Goal: Task Accomplishment & Management: Use online tool/utility

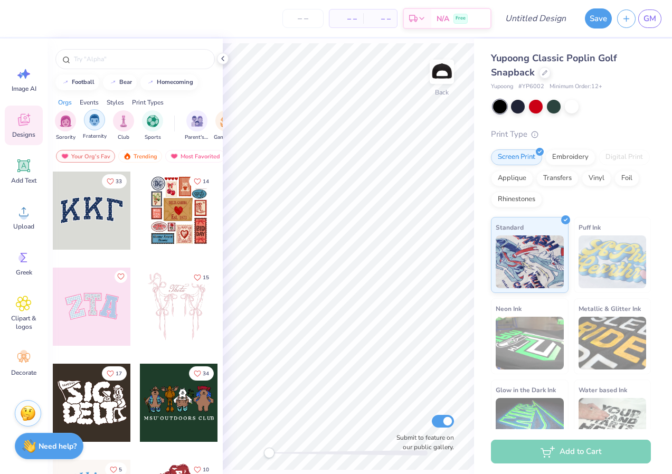
click at [92, 123] on img "filter for Fraternity" at bounding box center [95, 120] width 12 height 12
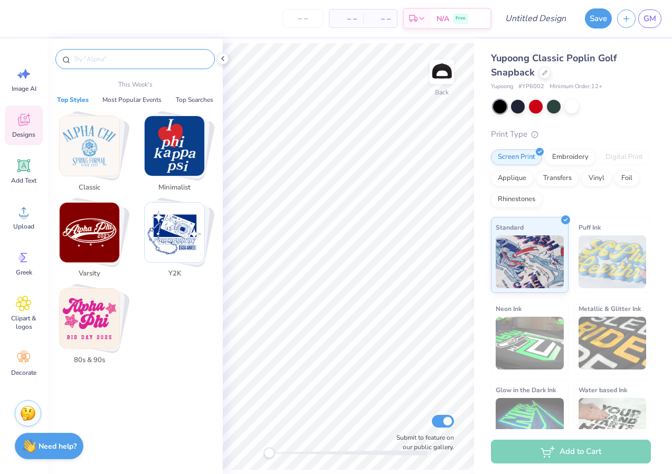
click at [104, 61] on input "text" at bounding box center [140, 59] width 135 height 11
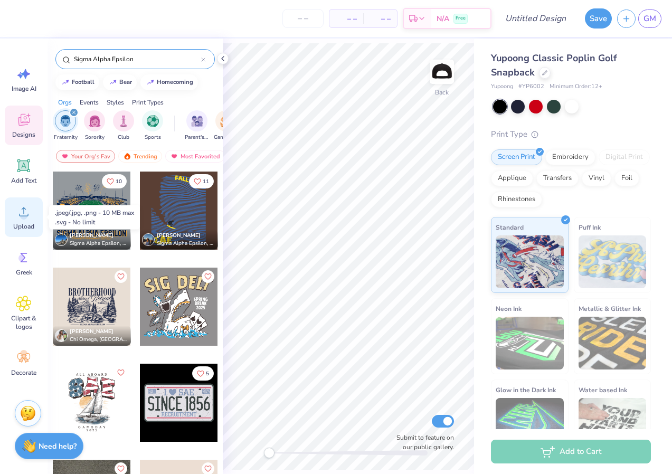
type input "Sigma Alpha Epsilon"
click at [25, 213] on circle at bounding box center [23, 215] width 7 height 7
click at [223, 59] on icon at bounding box center [223, 58] width 8 height 8
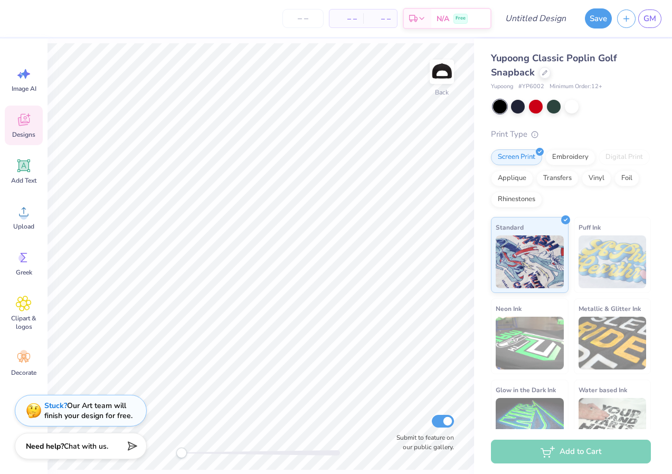
click at [496, 111] on div at bounding box center [500, 107] width 14 height 14
click at [506, 110] on div at bounding box center [500, 107] width 14 height 14
click at [520, 109] on div at bounding box center [518, 106] width 14 height 14
click at [500, 109] on div at bounding box center [500, 107] width 14 height 14
click at [576, 103] on div at bounding box center [572, 106] width 14 height 14
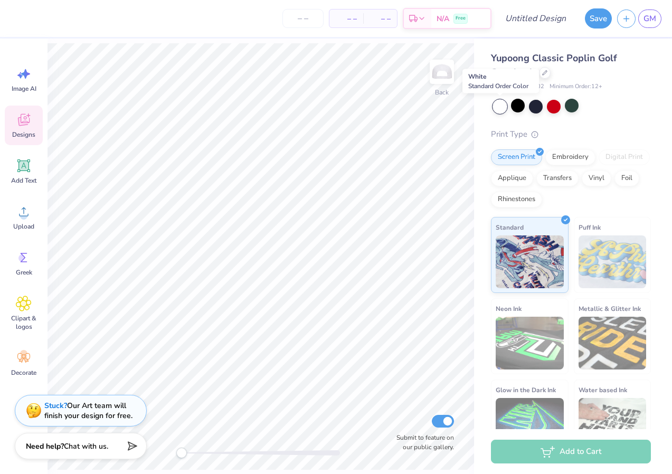
click at [499, 108] on div at bounding box center [500, 107] width 14 height 14
click at [516, 108] on div at bounding box center [518, 106] width 14 height 14
click at [572, 111] on div at bounding box center [572, 106] width 14 height 14
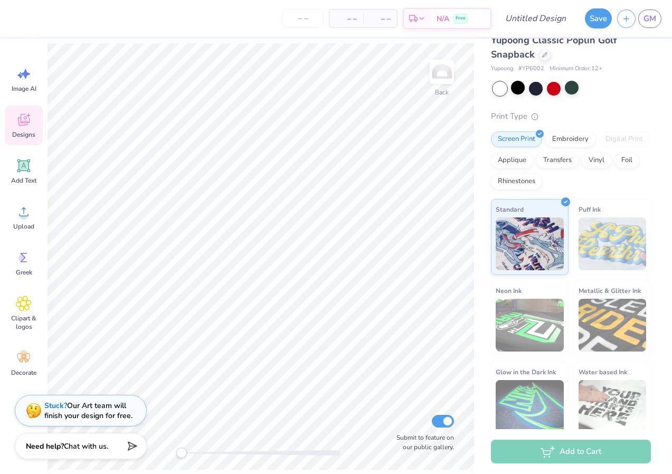
scroll to position [11, 0]
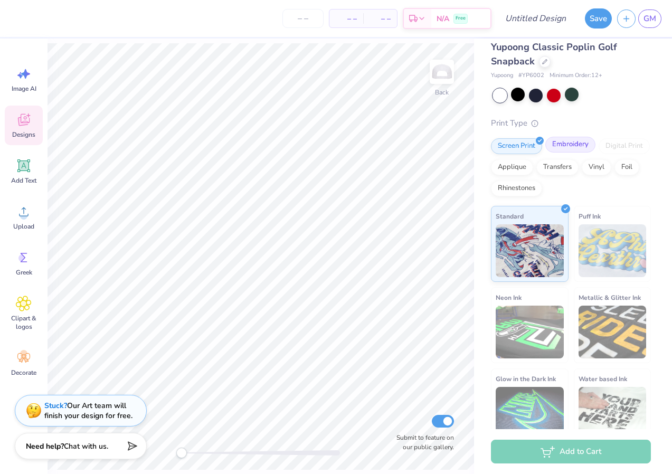
click at [571, 149] on div "Embroidery" at bounding box center [570, 145] width 50 height 16
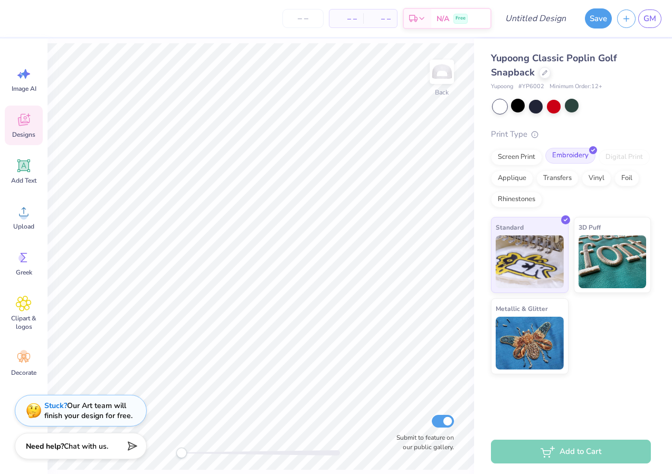
scroll to position [0, 0]
click at [522, 161] on div "Screen Print" at bounding box center [516, 156] width 51 height 16
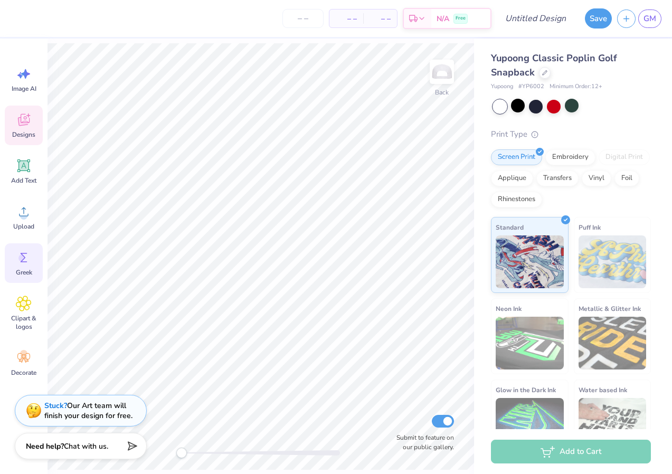
click at [24, 258] on icon at bounding box center [24, 258] width 7 height 10
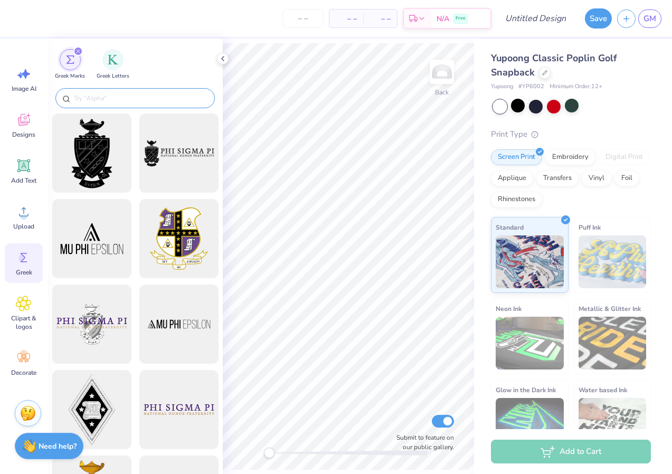
click at [135, 101] on input "text" at bounding box center [140, 98] width 135 height 11
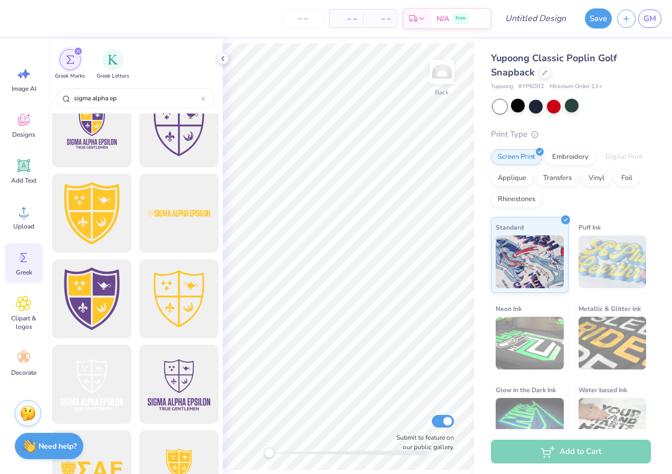
scroll to position [450, 0]
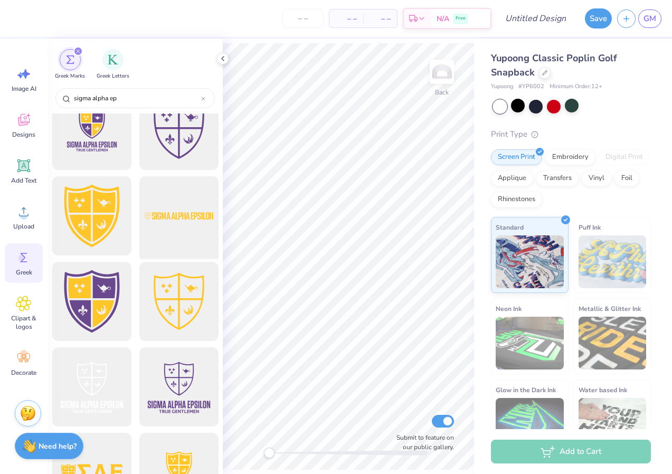
type input "sigma alpha ep"
click at [180, 212] on div at bounding box center [178, 216] width 87 height 87
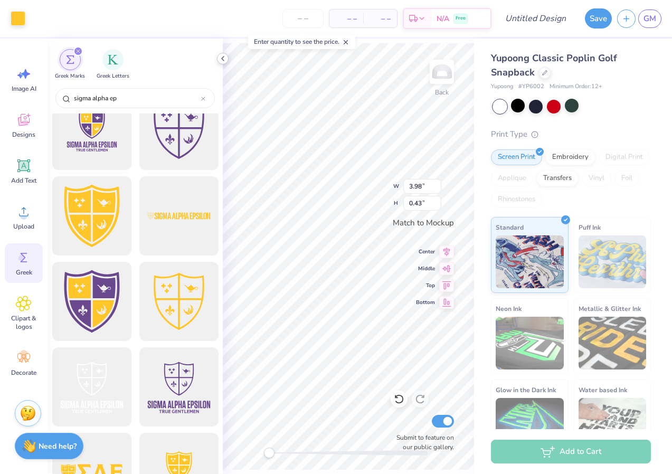
click at [223, 57] on polyline at bounding box center [223, 58] width 2 height 4
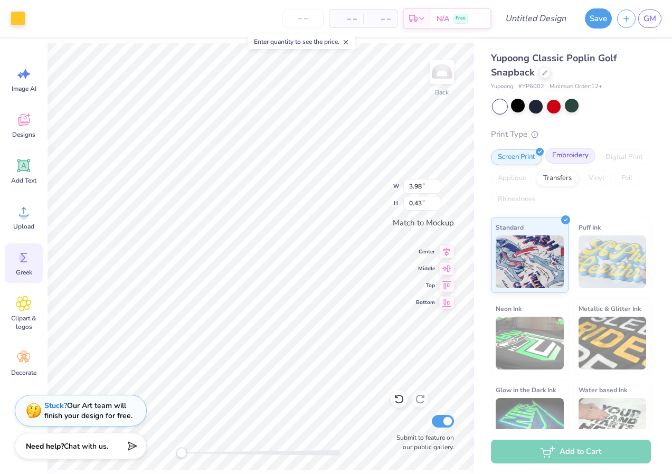
click at [562, 155] on div "Embroidery" at bounding box center [570, 156] width 50 height 16
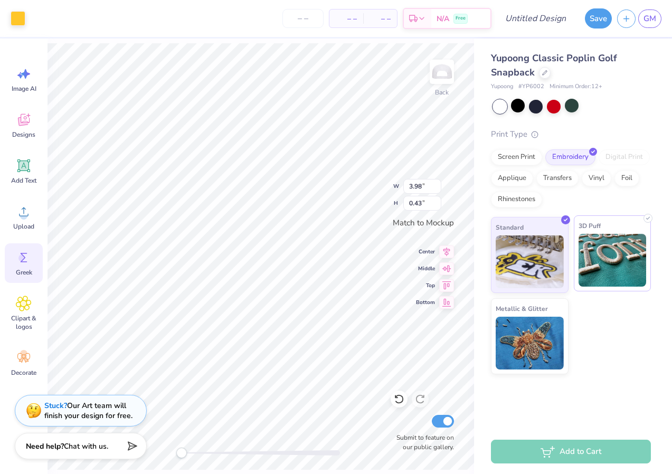
click at [606, 265] on img at bounding box center [613, 260] width 68 height 53
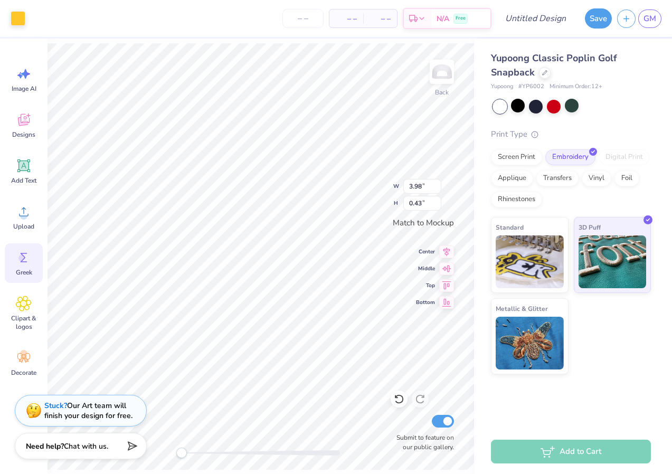
type input "3.99"
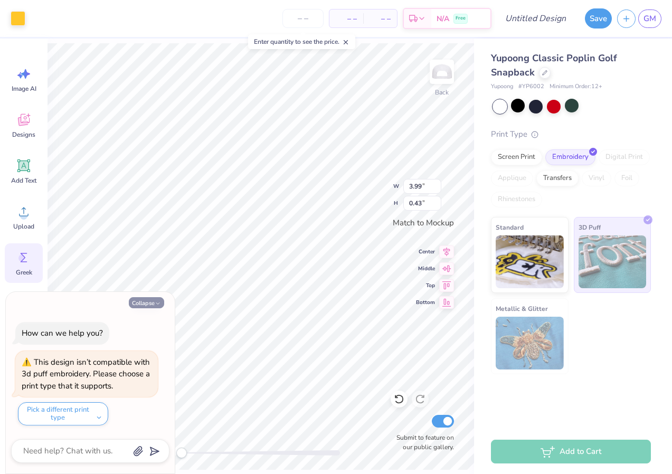
click at [151, 304] on button "Collapse" at bounding box center [146, 302] width 35 height 11
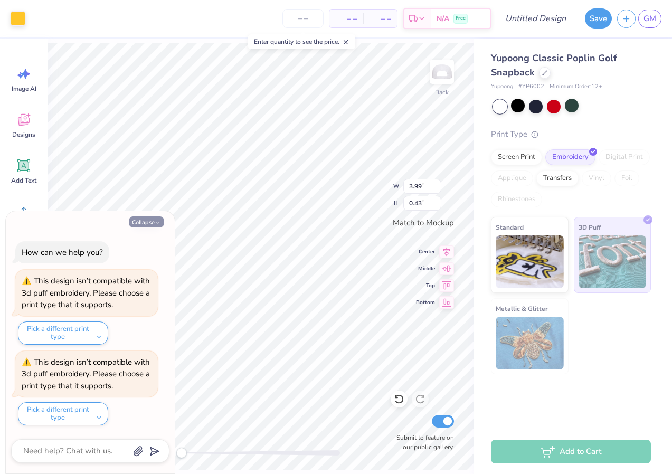
click at [152, 221] on button "Collapse" at bounding box center [146, 221] width 35 height 11
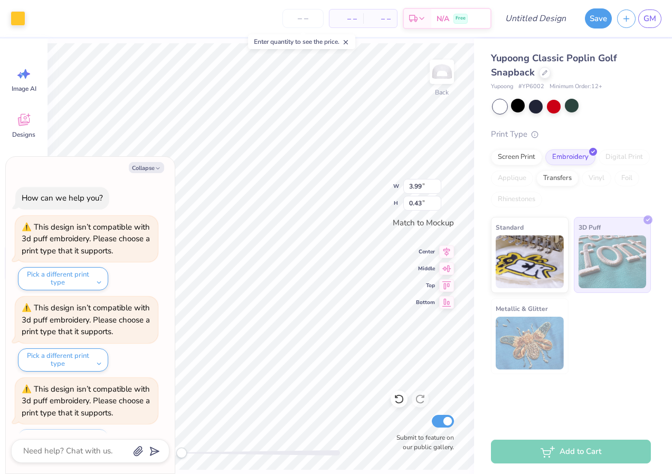
scroll to position [27, 0]
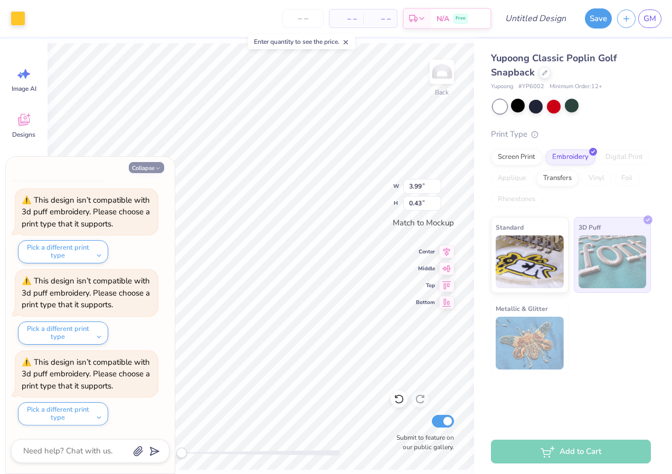
click at [147, 169] on button "Collapse" at bounding box center [146, 167] width 35 height 11
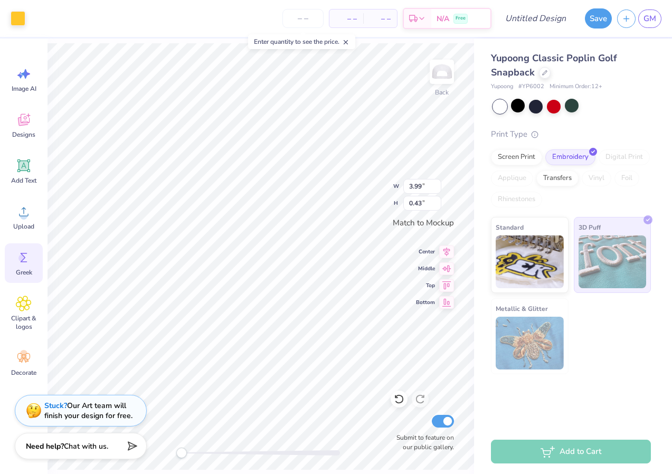
type textarea "x"
click at [23, 316] on span "Clipart & logos" at bounding box center [23, 322] width 35 height 17
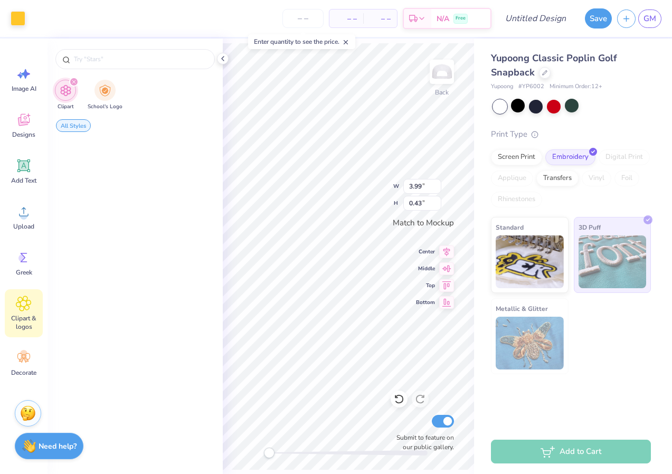
scroll to position [0, 0]
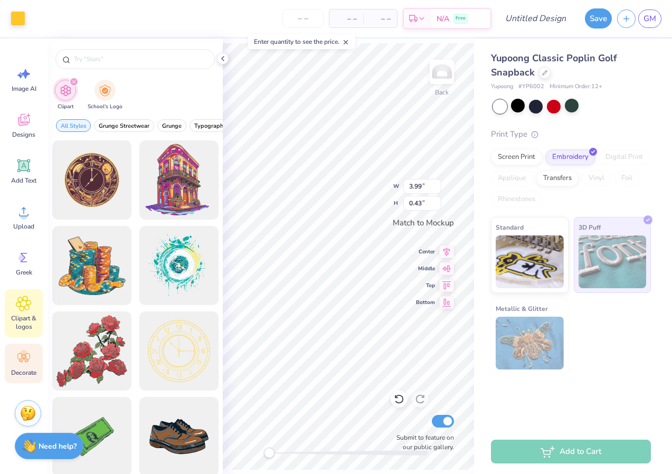
click at [25, 354] on icon at bounding box center [23, 358] width 13 height 10
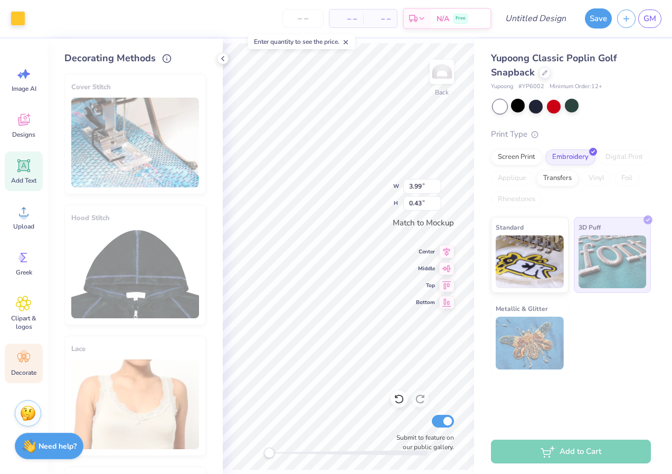
click at [28, 175] on div "Add Text" at bounding box center [24, 172] width 38 height 40
type input "1.60"
type input "0.46"
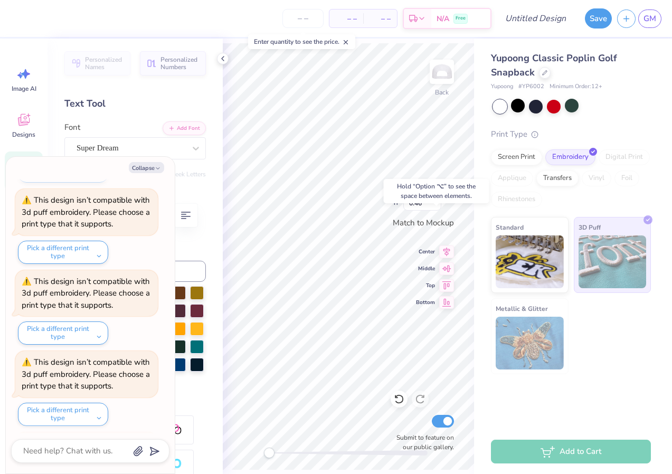
scroll to position [189, 0]
click at [518, 160] on div "Screen Print" at bounding box center [516, 156] width 51 height 16
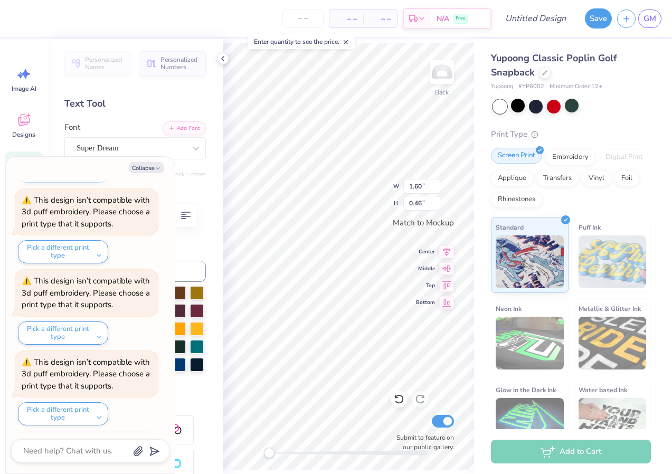
scroll to position [270, 0]
click at [601, 175] on div "Vinyl" at bounding box center [597, 177] width 30 height 16
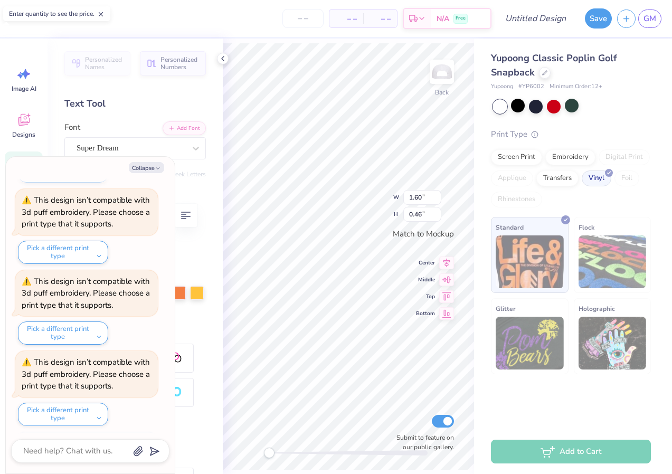
scroll to position [601, 0]
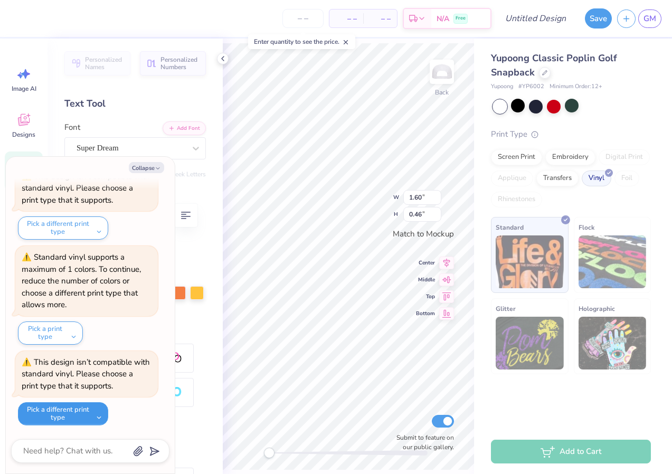
click at [83, 409] on button "Pick a different print type" at bounding box center [63, 413] width 90 height 23
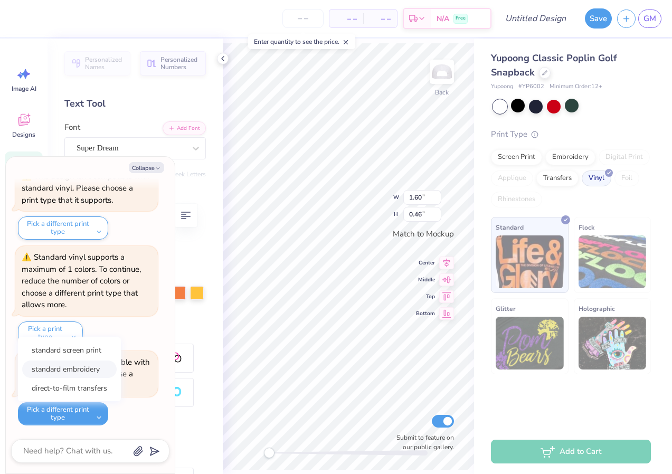
click at [96, 370] on button "standard embroidery" at bounding box center [69, 369] width 95 height 17
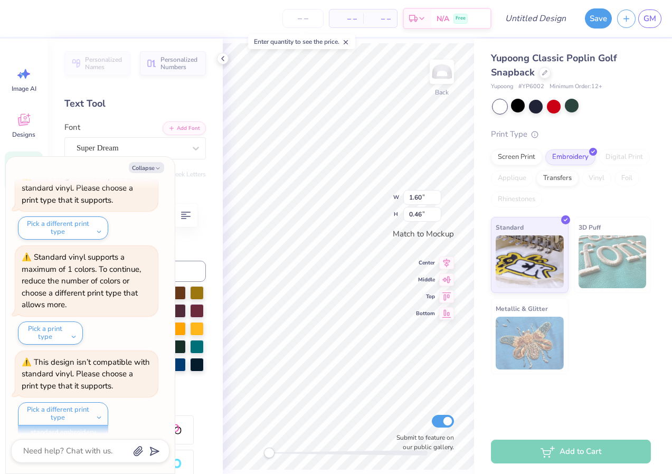
scroll to position [681, 0]
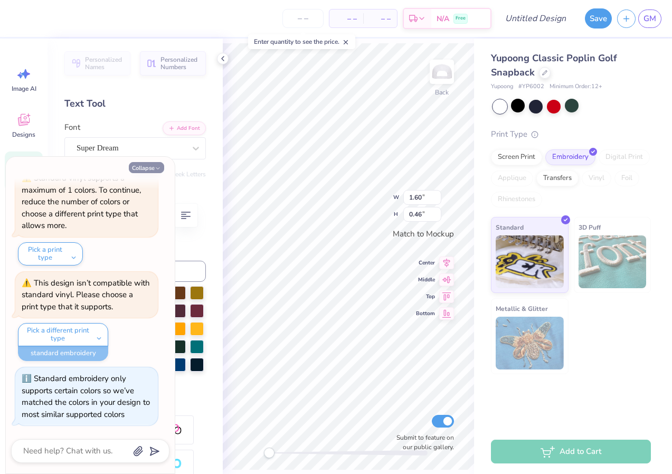
click at [155, 165] on icon "button" at bounding box center [158, 168] width 6 height 6
type textarea "x"
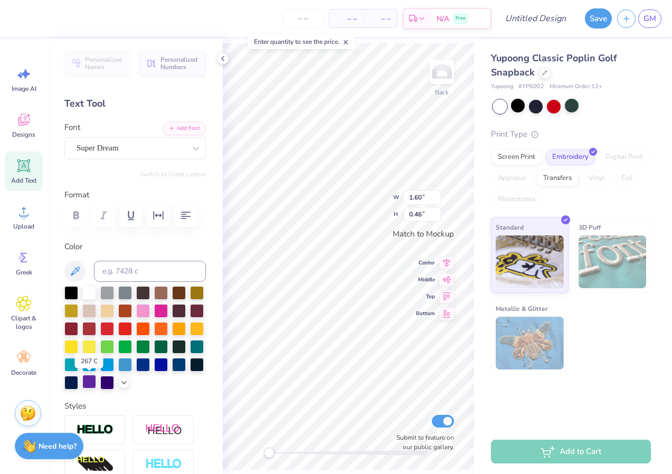
click at [91, 383] on div at bounding box center [89, 382] width 14 height 14
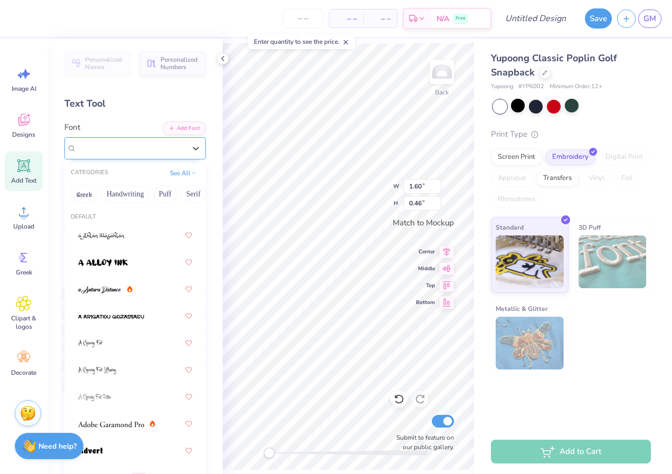
click at [136, 146] on div "Super Dream" at bounding box center [131, 148] width 111 height 16
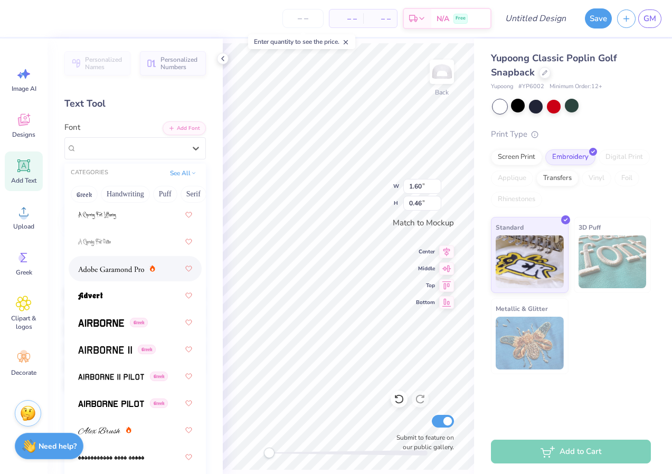
scroll to position [156, 0]
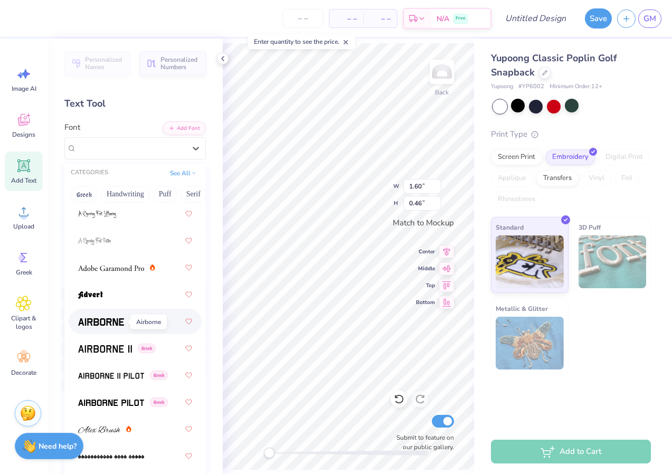
click at [111, 322] on img at bounding box center [101, 321] width 46 height 7
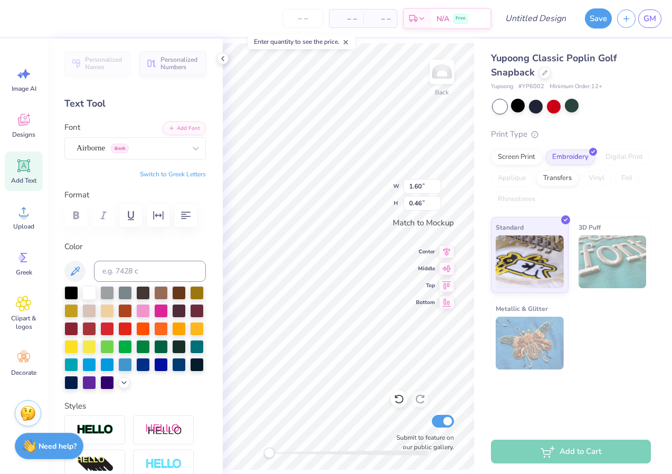
scroll to position [1, 0]
type textarea "Fraternity"
type input "3.99"
type input "0.43"
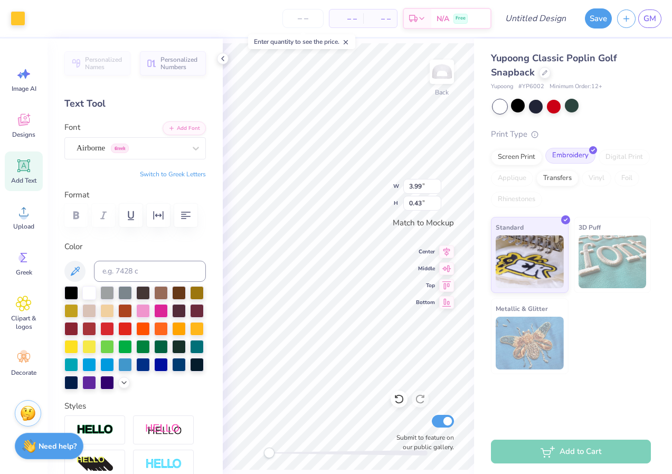
click at [570, 158] on div "Embroidery" at bounding box center [570, 156] width 50 height 16
click at [225, 58] on icon at bounding box center [223, 58] width 8 height 8
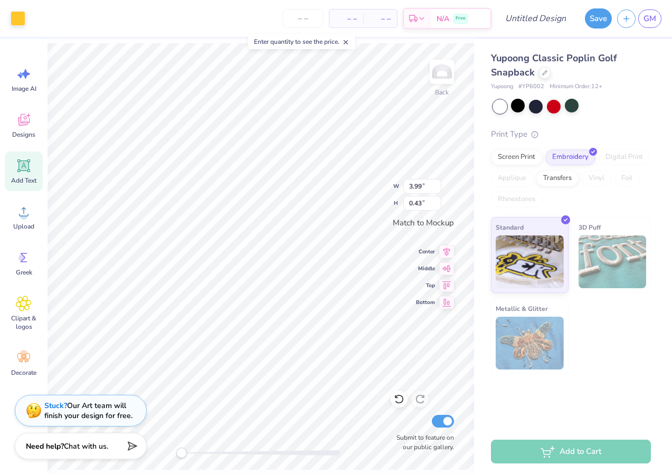
type input "4.35"
type input "0.47"
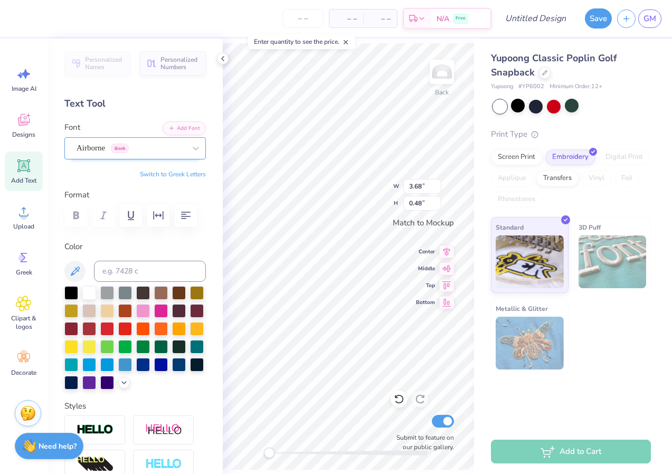
click at [149, 141] on div at bounding box center [131, 148] width 109 height 14
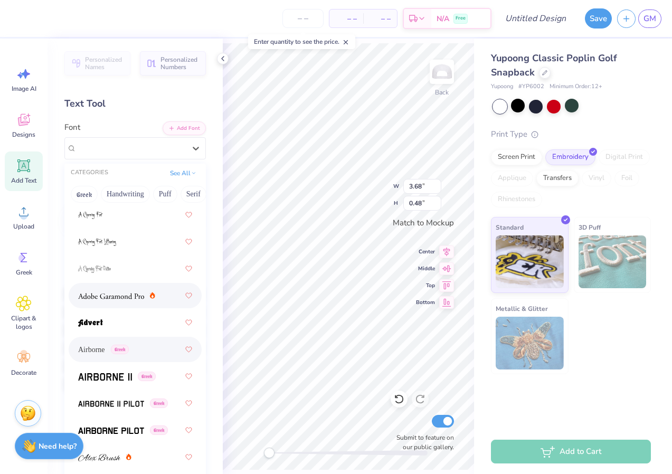
scroll to position [136, 0]
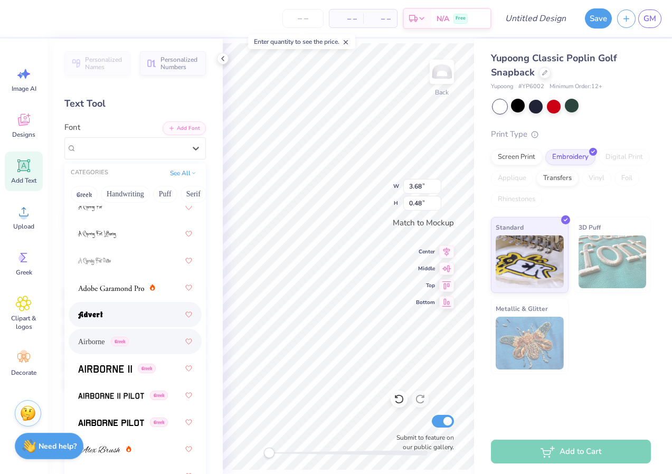
click at [140, 323] on div at bounding box center [135, 314] width 114 height 19
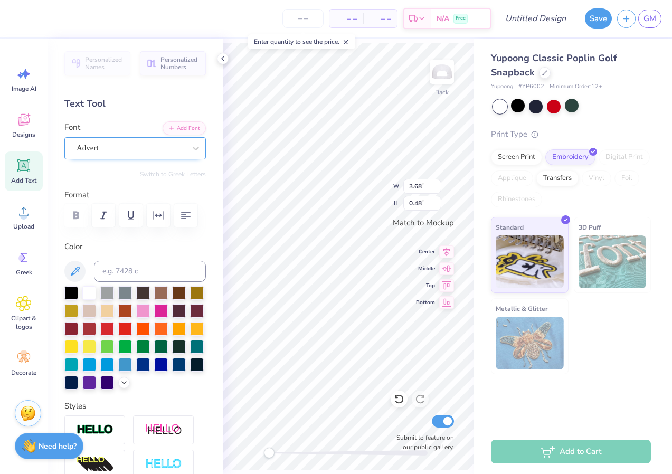
click at [150, 153] on div "Advert" at bounding box center [131, 148] width 111 height 16
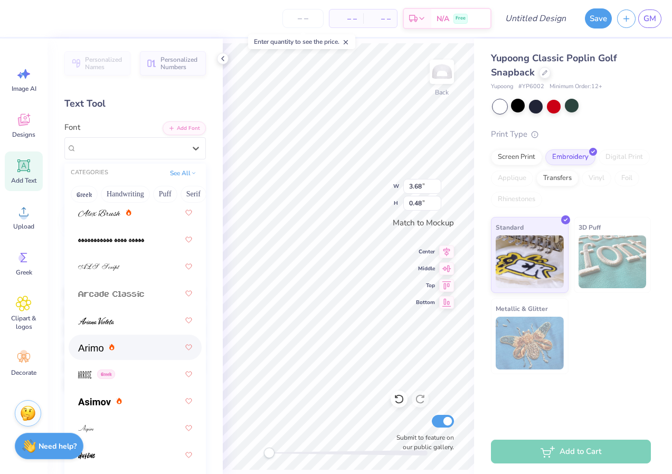
scroll to position [374, 0]
click at [134, 346] on div at bounding box center [135, 345] width 114 height 19
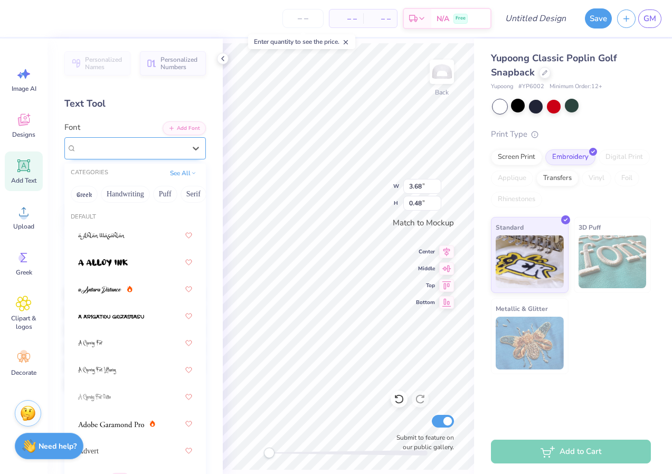
click at [151, 145] on div "Arimo Greek" at bounding box center [131, 148] width 111 height 16
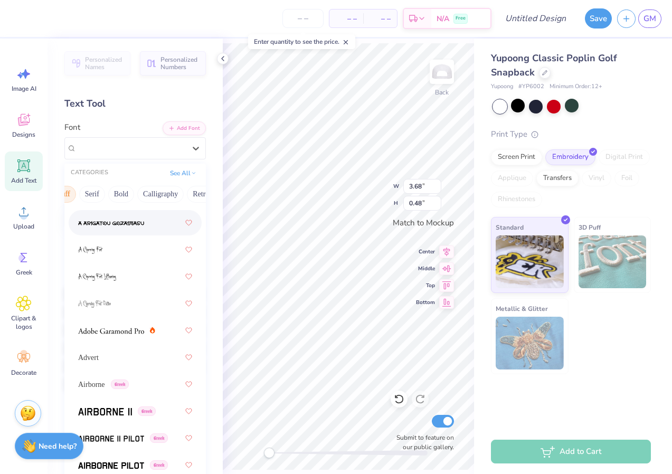
scroll to position [0, 102]
click at [168, 192] on button "Calligraphy" at bounding box center [159, 194] width 46 height 17
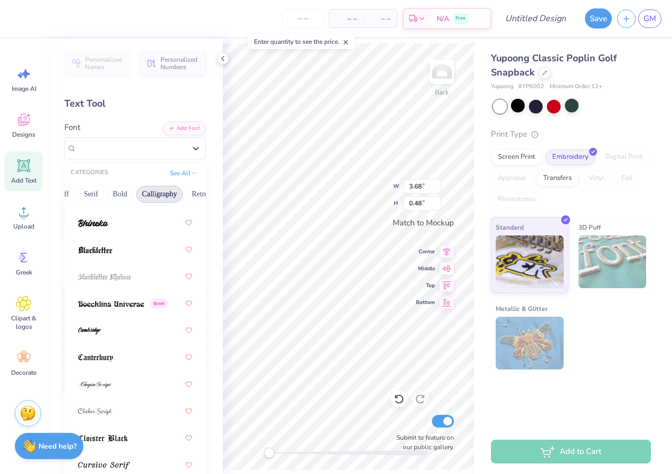
scroll to position [40, 0]
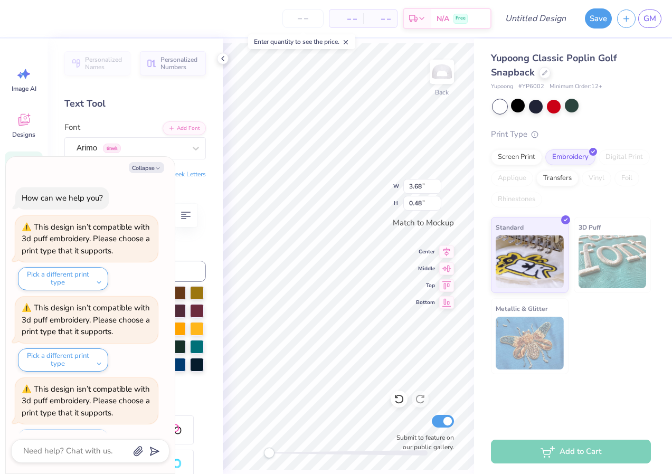
type textarea "x"
